Goal: Information Seeking & Learning: Learn about a topic

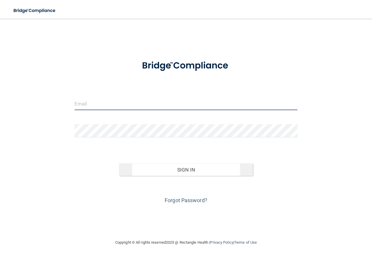
type input "[EMAIL_ADDRESS][DOMAIN_NAME]"
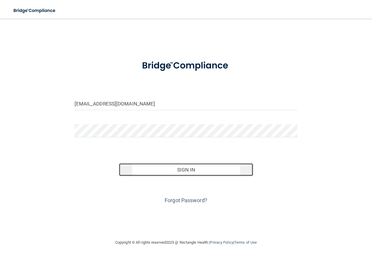
click at [194, 168] on button "Sign In" at bounding box center [186, 169] width 134 height 13
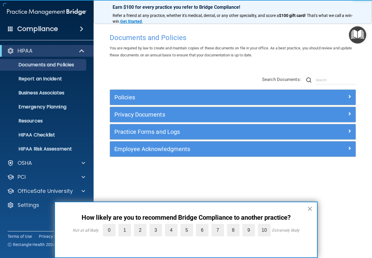
click at [310, 209] on button "×" at bounding box center [310, 208] width 6 height 9
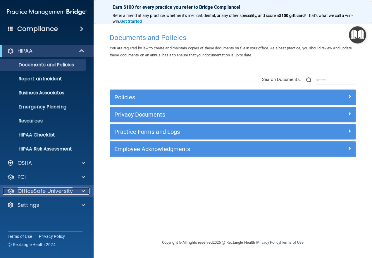
click at [49, 191] on p "OfficeSafe University" at bounding box center [45, 191] width 55 height 7
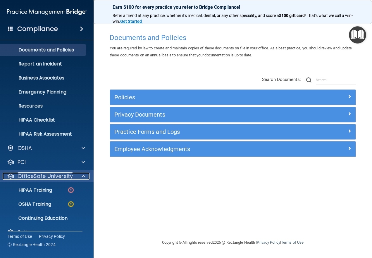
scroll to position [27, 0]
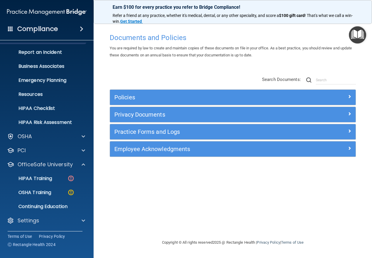
click at [80, 30] on span at bounding box center [82, 28] width 4 height 7
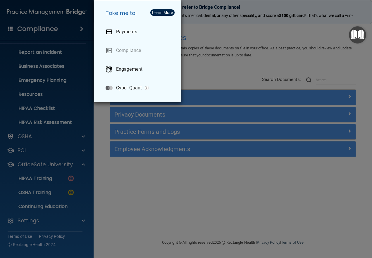
click at [206, 28] on div "Take me to: Payments Compliance Engagement Cyber Quant" at bounding box center [186, 129] width 372 height 258
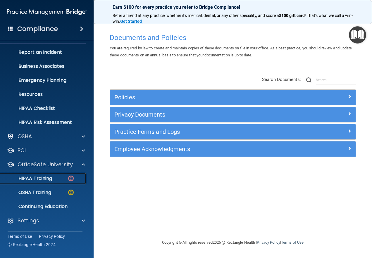
click at [42, 178] on p "HIPAA Training" at bounding box center [28, 179] width 48 height 6
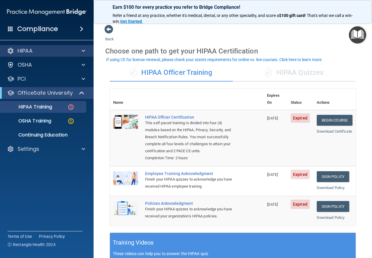
click at [43, 56] on div "HIPAA" at bounding box center [47, 51] width 94 height 12
click at [38, 52] on div "HIPAA" at bounding box center [39, 50] width 72 height 7
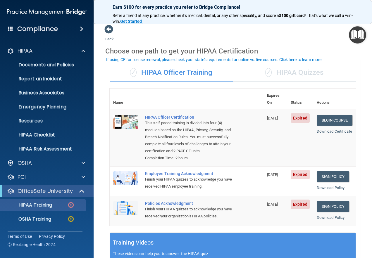
click at [31, 31] on h4 "Compliance" at bounding box center [37, 29] width 41 height 8
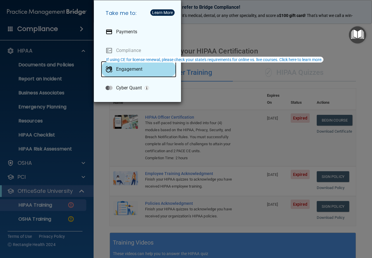
click at [123, 70] on p "Engagement" at bounding box center [129, 69] width 26 height 6
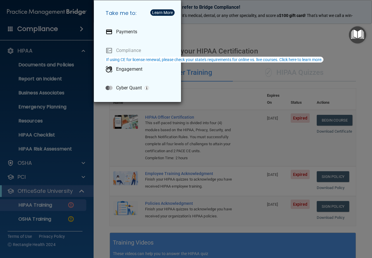
click at [369, 74] on div "Take me to: Payments Compliance Engagement Cyber Quant" at bounding box center [186, 129] width 372 height 258
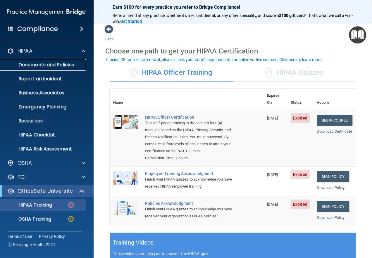
click at [72, 62] on p "Documents and Policies" at bounding box center [44, 65] width 80 height 6
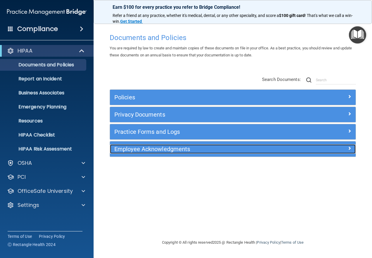
click at [170, 146] on h5 "Employee Acknowledgments" at bounding box center [201, 149] width 175 height 6
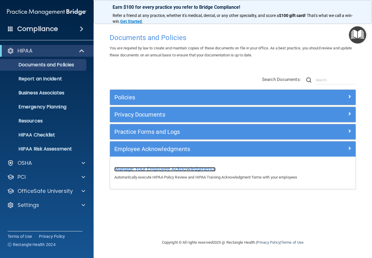
click at [168, 167] on span "Manage Your Employee Acknowledgments" at bounding box center [164, 169] width 101 height 6
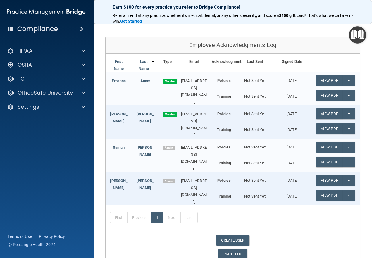
scroll to position [58, 0]
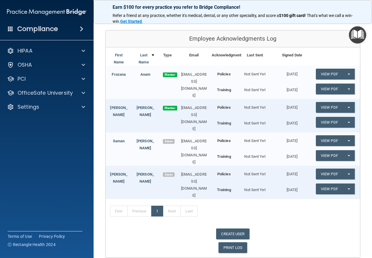
click at [224, 88] on b "Training" at bounding box center [224, 90] width 14 height 4
click at [83, 93] on span at bounding box center [84, 92] width 4 height 7
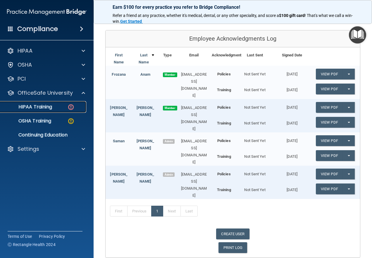
click at [53, 107] on div "HIPAA Training" at bounding box center [44, 107] width 80 height 6
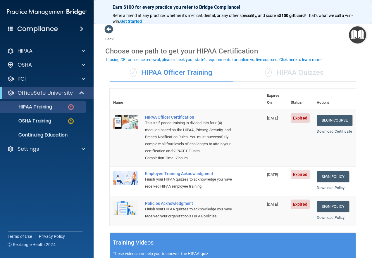
click at [201, 73] on div "✓ HIPAA Officer Training" at bounding box center [171, 73] width 123 height 18
click at [112, 32] on span at bounding box center [108, 29] width 9 height 9
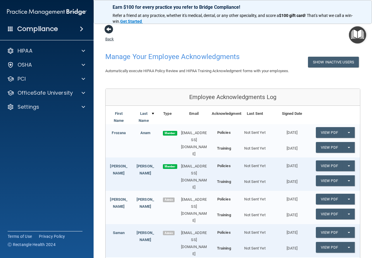
click at [108, 26] on span at bounding box center [108, 29] width 9 height 9
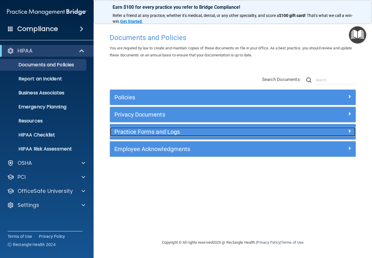
click at [161, 131] on h5 "Practice Forms and Logs" at bounding box center [201, 132] width 175 height 6
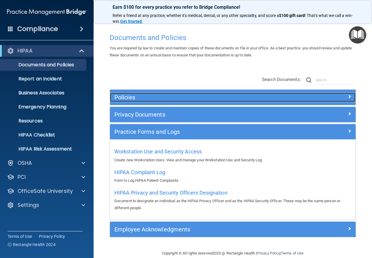
click at [128, 97] on h5 "Policies" at bounding box center [201, 97] width 175 height 6
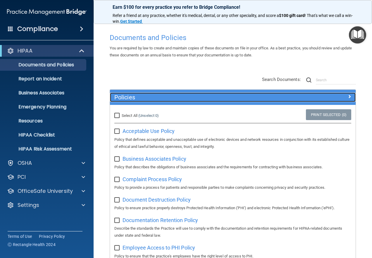
click at [128, 97] on h5 "Policies" at bounding box center [201, 97] width 175 height 6
